Goal: Task Accomplishment & Management: Manage account settings

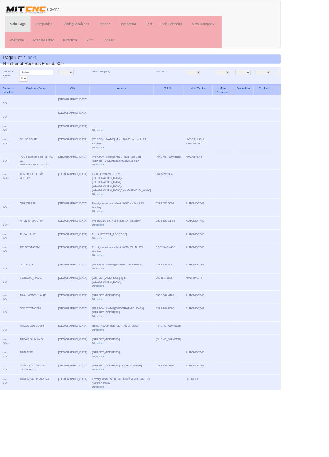
type input "aksiyon"
click at [23, 88] on input "filter" at bounding box center [27, 92] width 9 height 8
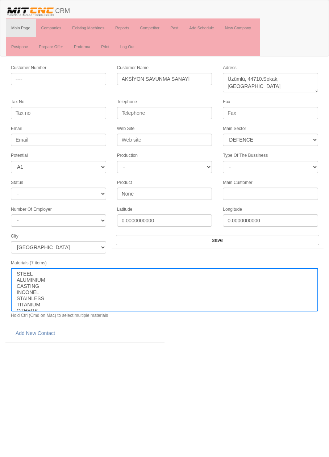
select select "364"
select select "1"
select select
click at [47, 327] on link "Add New Contact" at bounding box center [35, 333] width 49 height 12
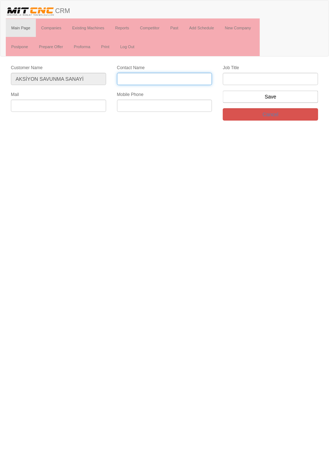
click at [186, 77] on input "Contact Name" at bounding box center [164, 79] width 95 height 12
type input "Hamza Bey"
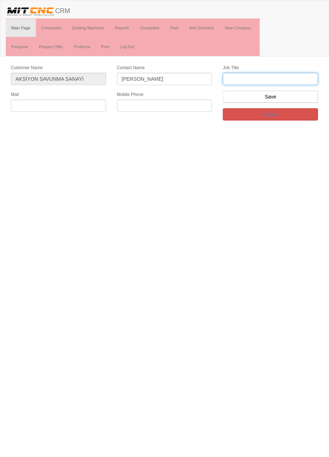
click at [263, 80] on input "text" at bounding box center [270, 79] width 95 height 12
type input "firma ortağı"
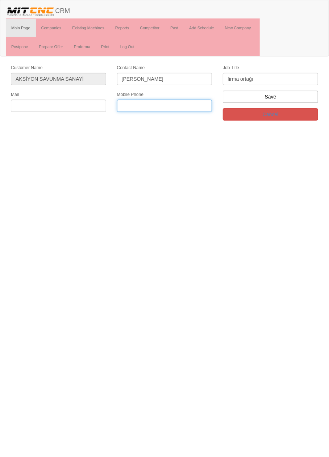
click at [172, 107] on input "text" at bounding box center [164, 106] width 95 height 12
type input "0541 889 9290"
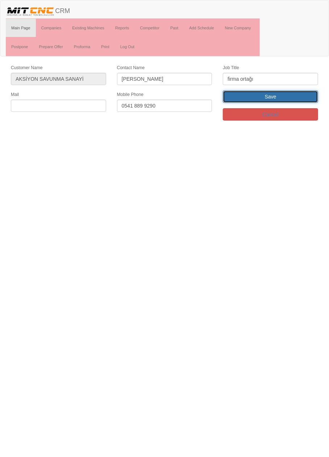
click at [281, 98] on input "Save" at bounding box center [270, 96] width 95 height 12
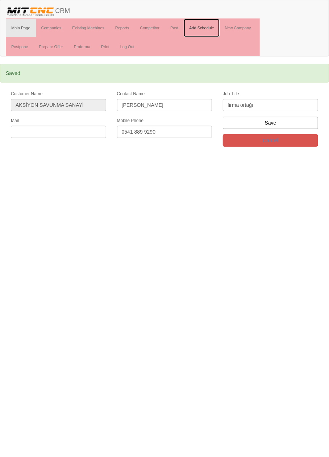
click at [209, 29] on link "Add Schedule" at bounding box center [201, 28] width 36 height 18
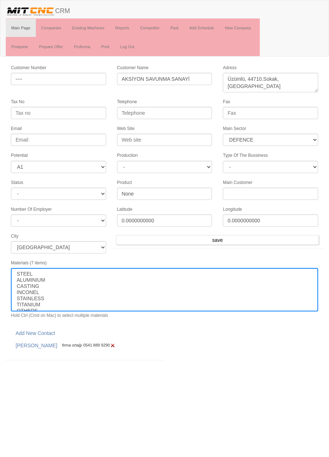
select select "364"
select select "1"
select select
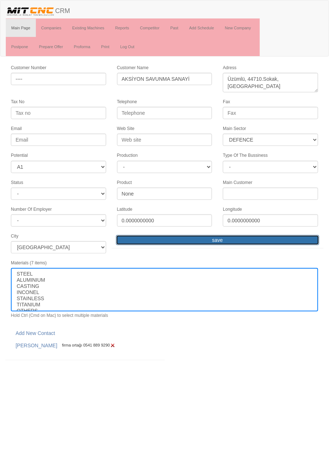
click at [245, 235] on input "save" at bounding box center [217, 240] width 203 height 10
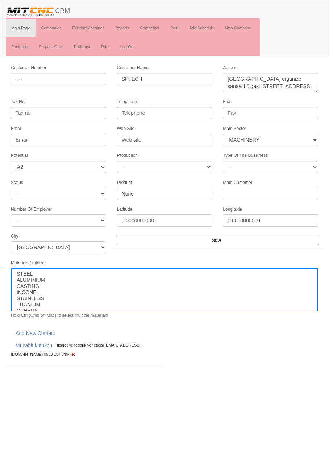
select select "363"
select select "2"
select select
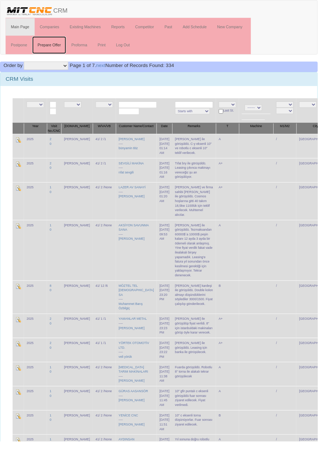
click at [55, 45] on link "Prepare Offer" at bounding box center [50, 47] width 35 height 18
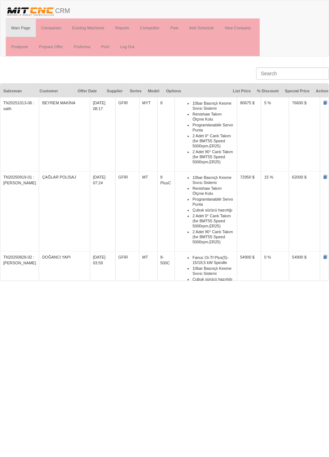
click at [46, 107] on td "BEYREM MAKİNA" at bounding box center [64, 134] width 51 height 75
click at [178, 27] on link "Past" at bounding box center [174, 28] width 19 height 18
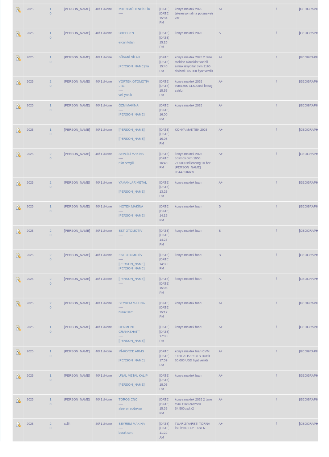
scroll to position [1024, 0]
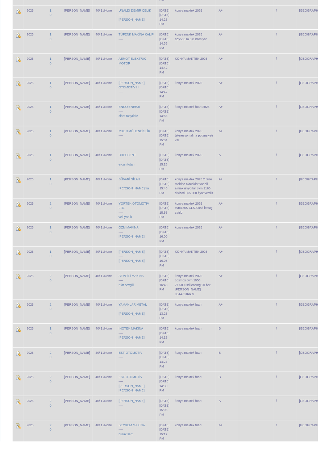
scroll to position [1024, 0]
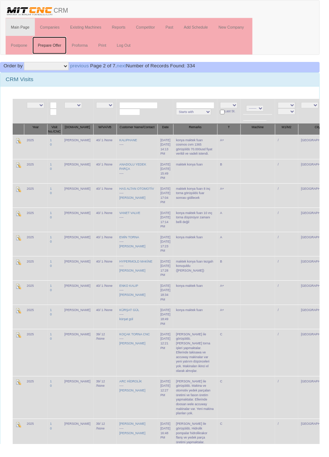
click at [58, 48] on link "Prepare Offer" at bounding box center [50, 47] width 35 height 18
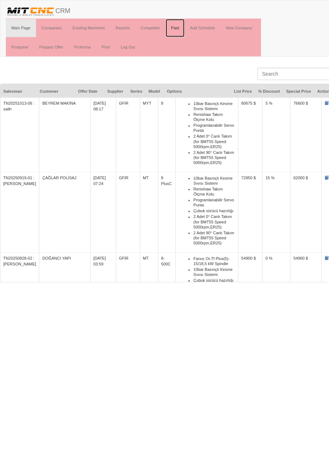
click at [176, 27] on link "Past" at bounding box center [174, 28] width 19 height 18
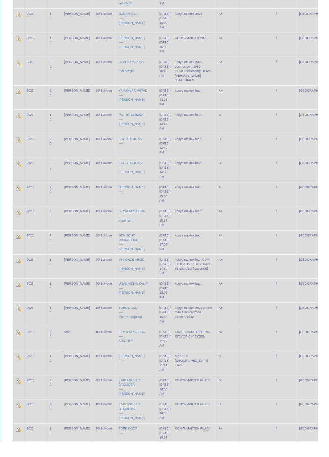
scroll to position [1024, 0]
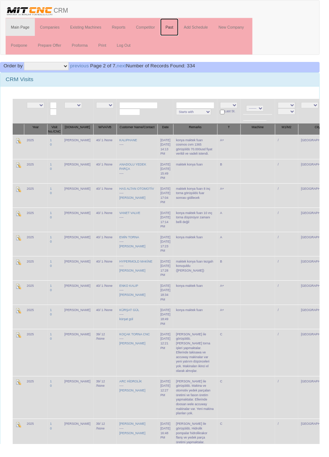
click at [176, 26] on link "Past" at bounding box center [174, 28] width 19 height 18
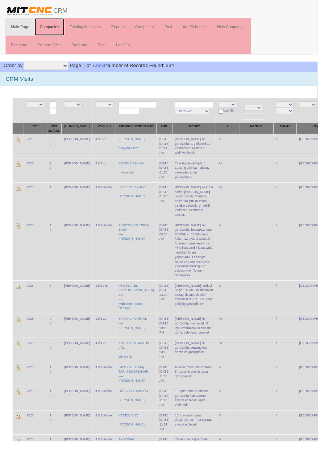
click at [53, 27] on link "Companies" at bounding box center [51, 28] width 31 height 18
